Goal: Find specific page/section: Find specific page/section

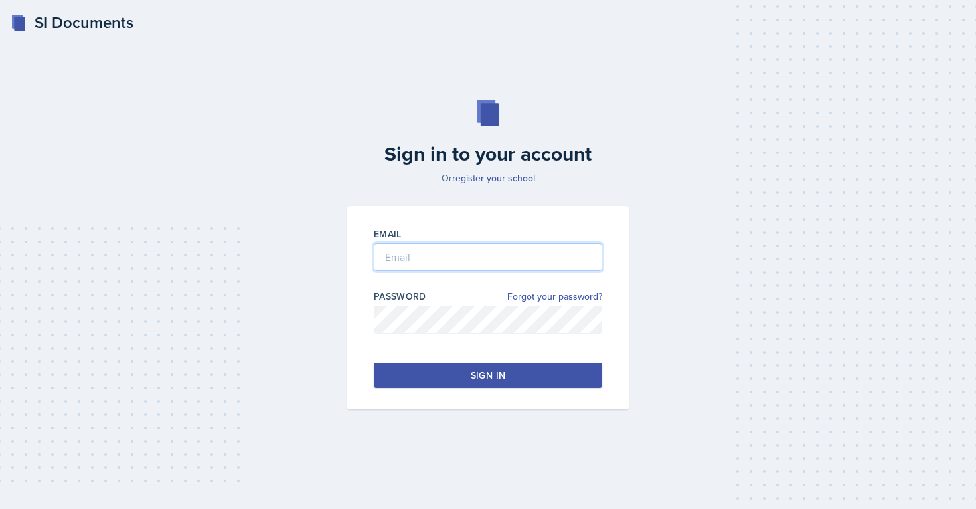
type input "[EMAIL_ADDRESS][PERSON_NAME][DOMAIN_NAME]"
click at [413, 384] on button "Sign in" at bounding box center [488, 374] width 228 height 25
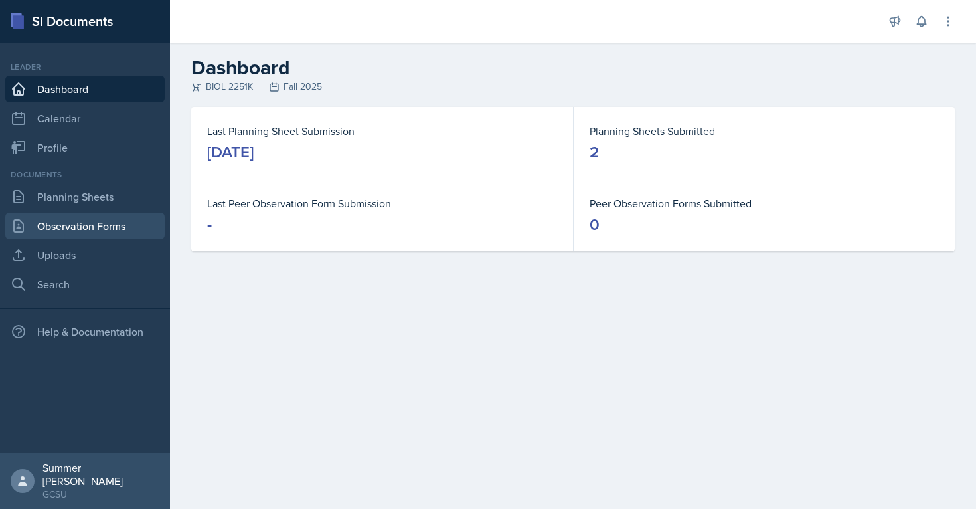
click at [82, 223] on link "Observation Forms" at bounding box center [84, 225] width 159 height 27
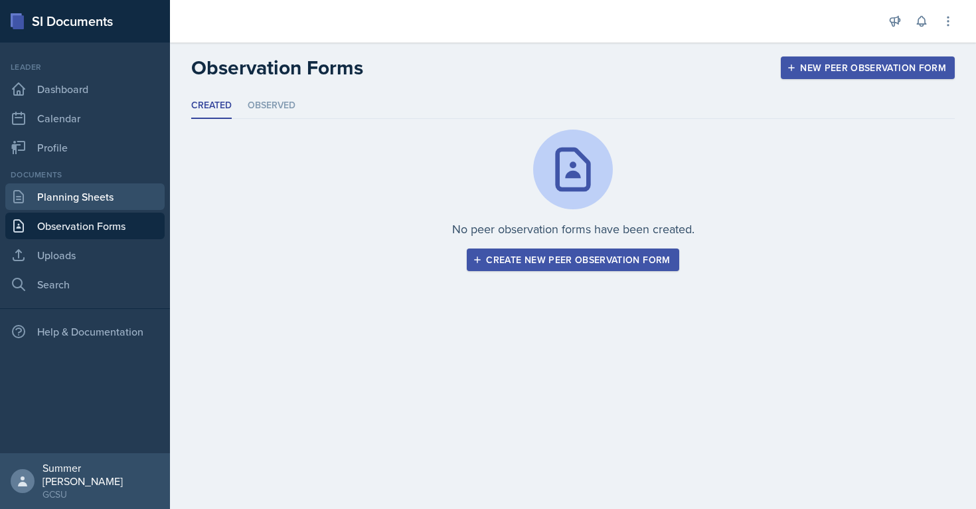
click at [86, 195] on link "Planning Sheets" at bounding box center [84, 196] width 159 height 27
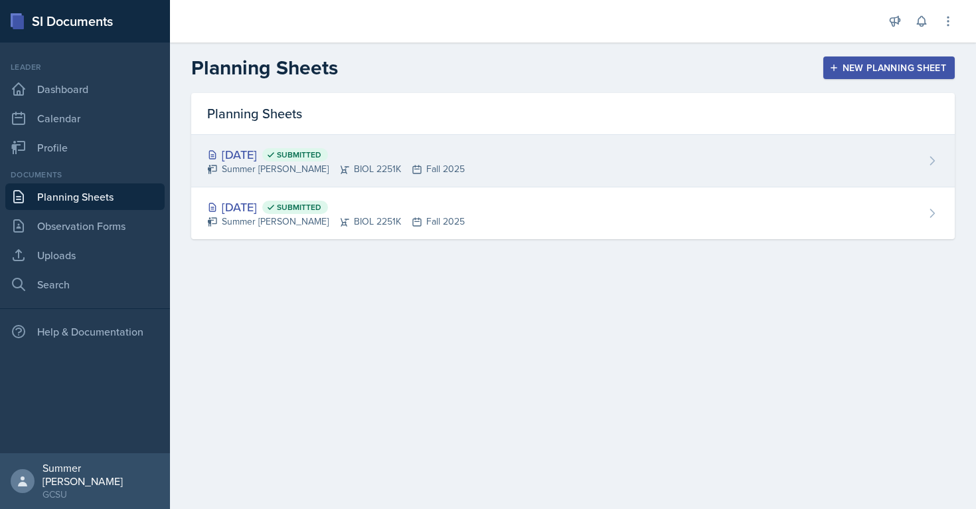
click at [264, 157] on div "[DATE] Submitted" at bounding box center [336, 154] width 258 height 18
